Goal: Use online tool/utility: Utilize a website feature to perform a specific function

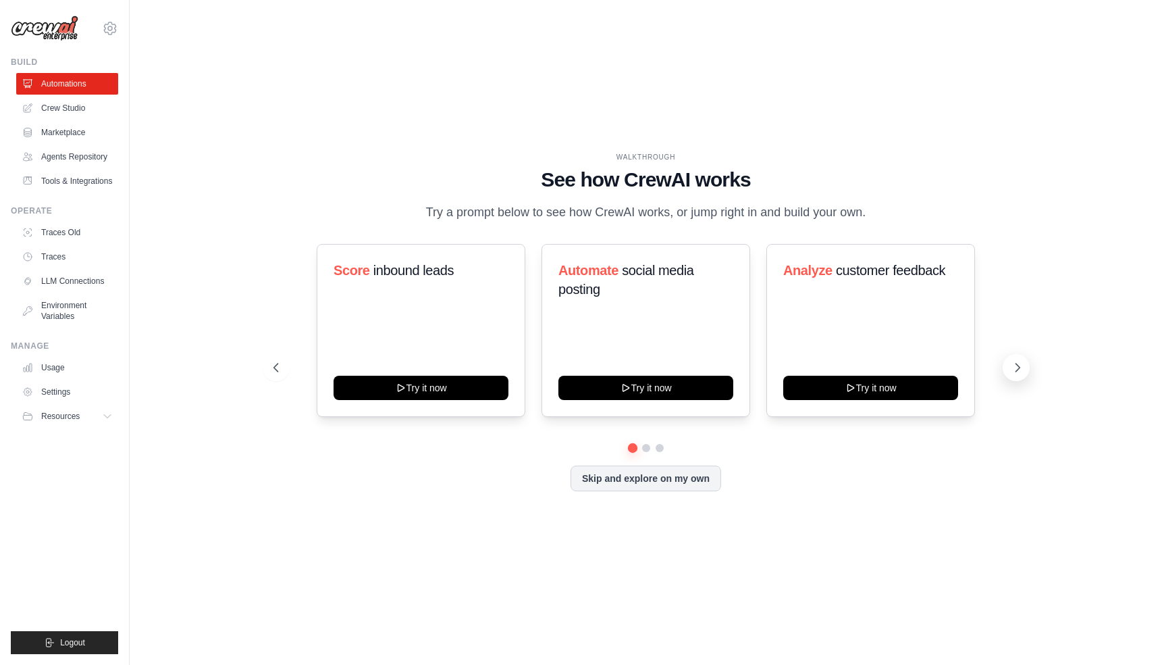
click at [1012, 364] on icon at bounding box center [1018, 368] width 14 height 14
click at [1012, 380] on div "Generate weekly reports Try it now Process invoices automatically Try it now Su…" at bounding box center [647, 330] width 746 height 173
click at [1014, 369] on icon at bounding box center [1018, 368] width 14 height 14
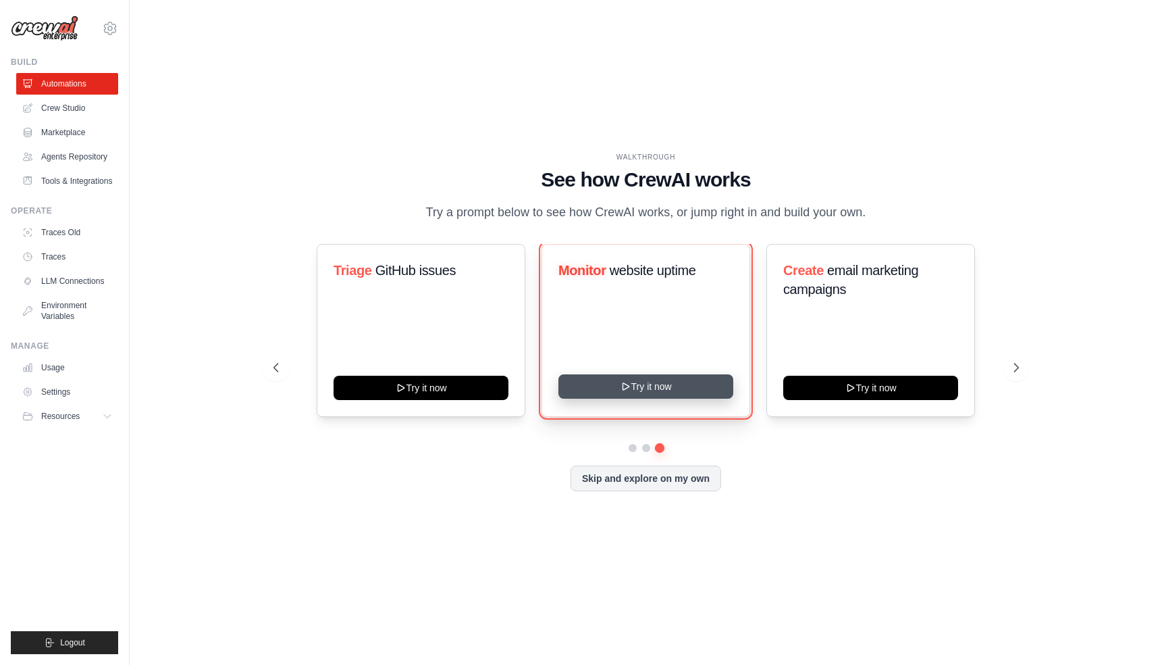
click at [650, 392] on button "Try it now" at bounding box center [646, 386] width 175 height 24
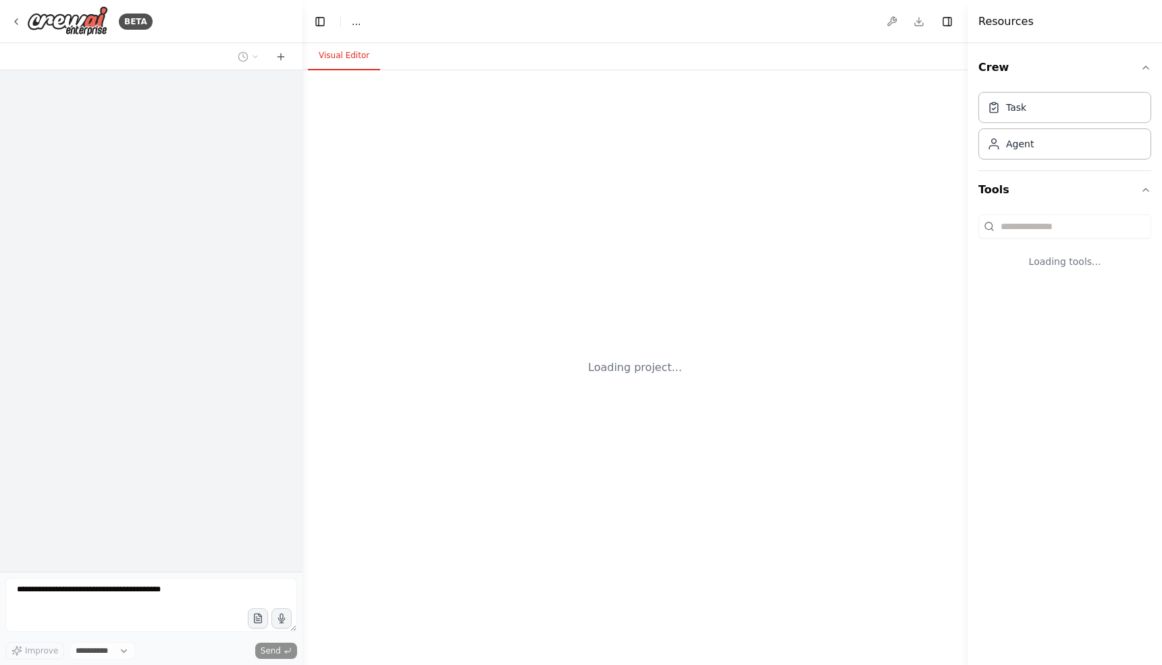
select select "****"
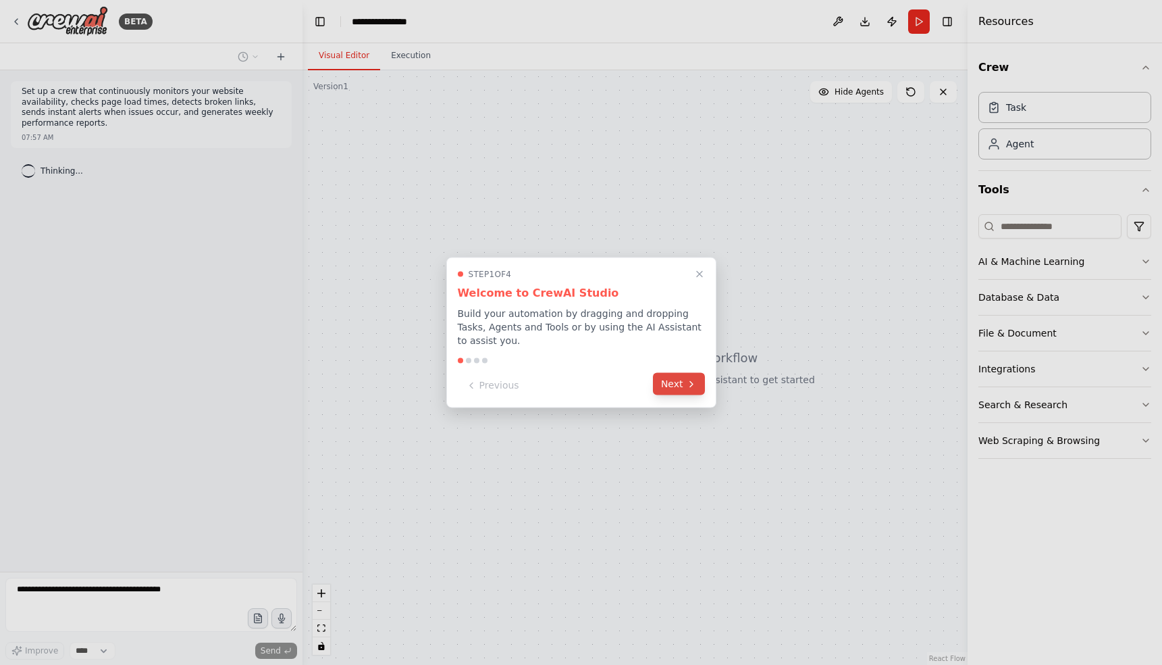
click at [677, 380] on button "Next" at bounding box center [679, 384] width 52 height 22
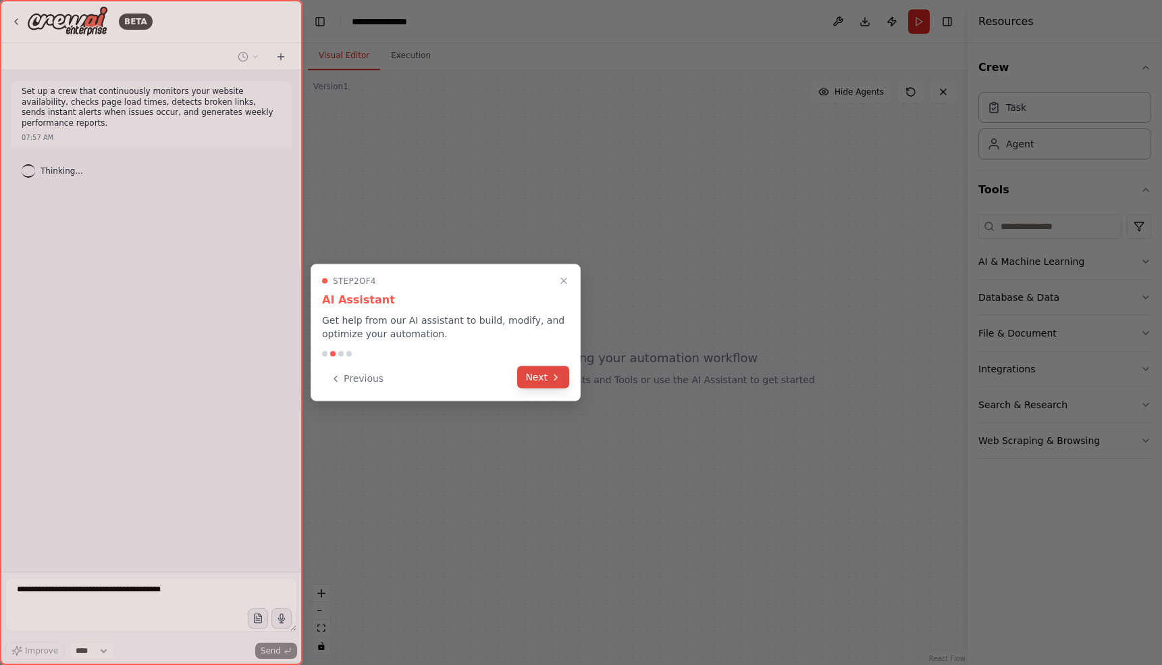
click at [534, 384] on button "Next" at bounding box center [543, 377] width 52 height 22
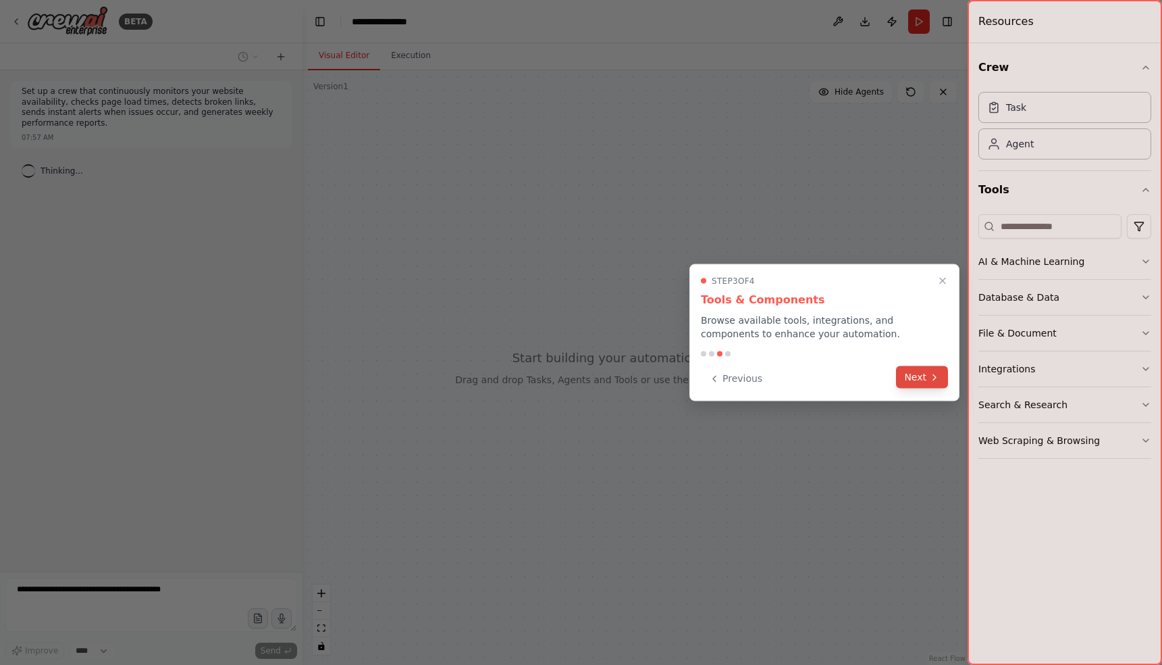
click at [928, 382] on button "Next" at bounding box center [922, 377] width 52 height 22
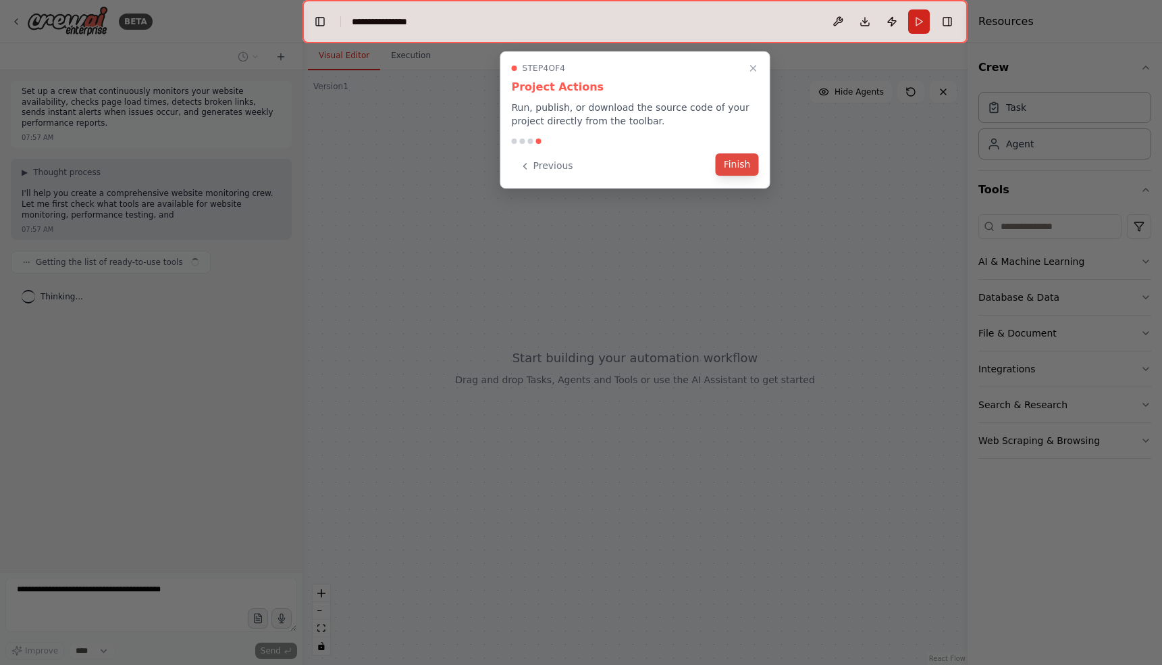
click at [732, 165] on button "Finish" at bounding box center [737, 164] width 43 height 22
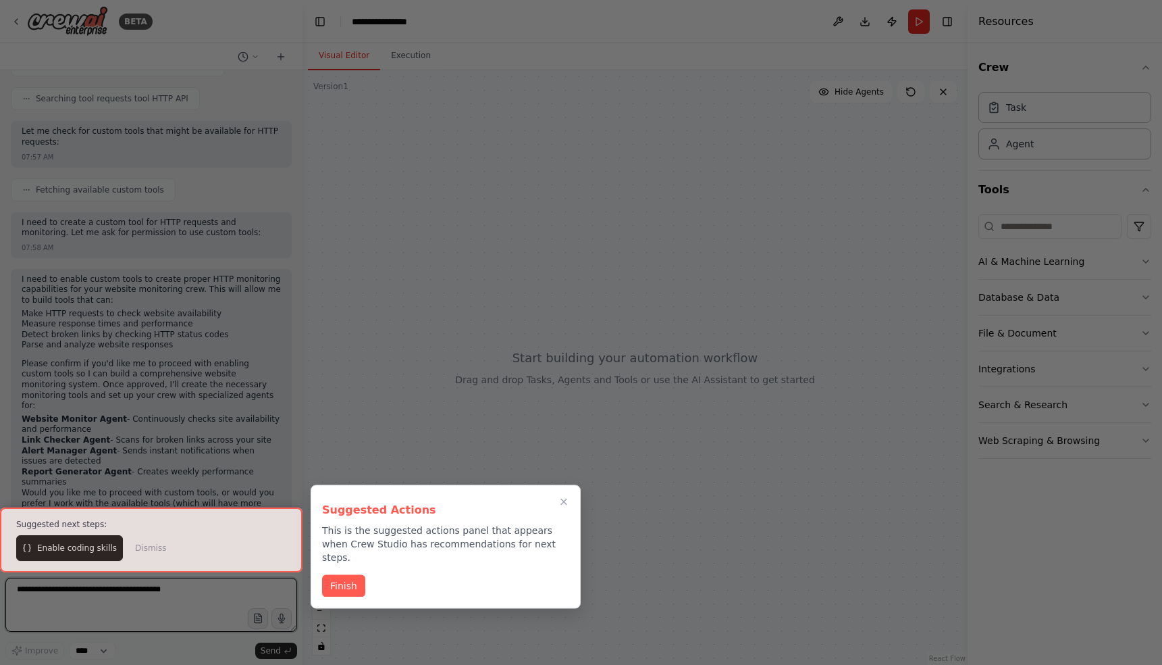
scroll to position [332, 0]
